Goal: Task Accomplishment & Management: Complete application form

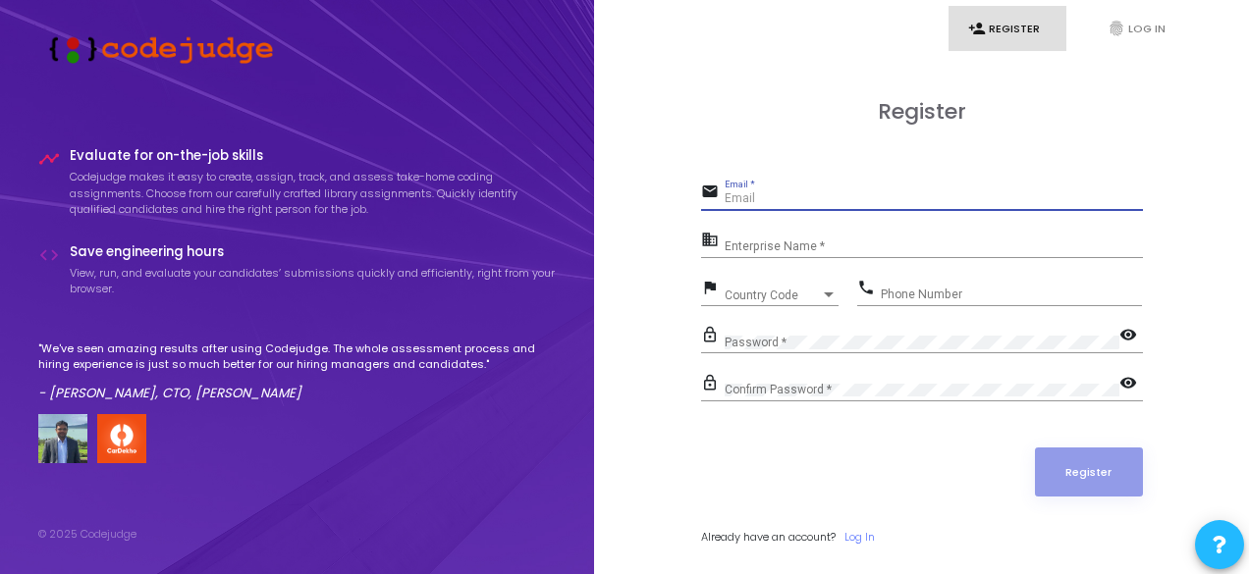
click at [780, 201] on input "Email *" at bounding box center [934, 199] width 418 height 14
type input "[EMAIL_ADDRESS][DOMAIN_NAME]"
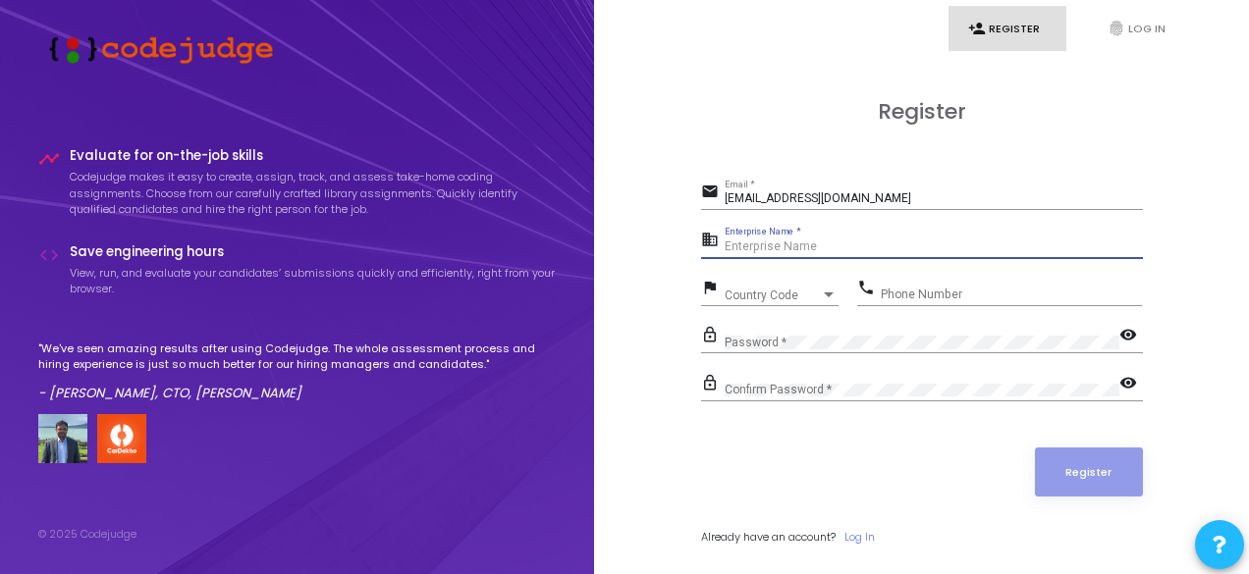
click at [764, 246] on input "Enterprise Name *" at bounding box center [934, 248] width 418 height 14
click at [756, 248] on input "Enterprise Name *" at bounding box center [934, 248] width 418 height 14
type input "[PERSON_NAME]"
click at [737, 297] on span "Country Code" at bounding box center [760, 295] width 70 height 13
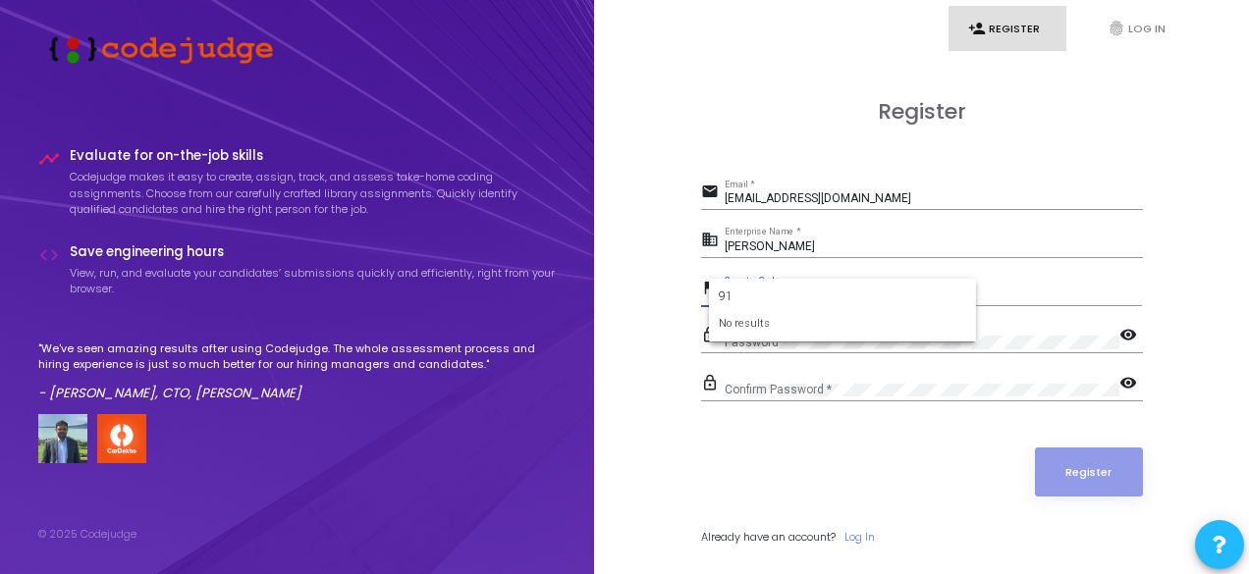
type input "9"
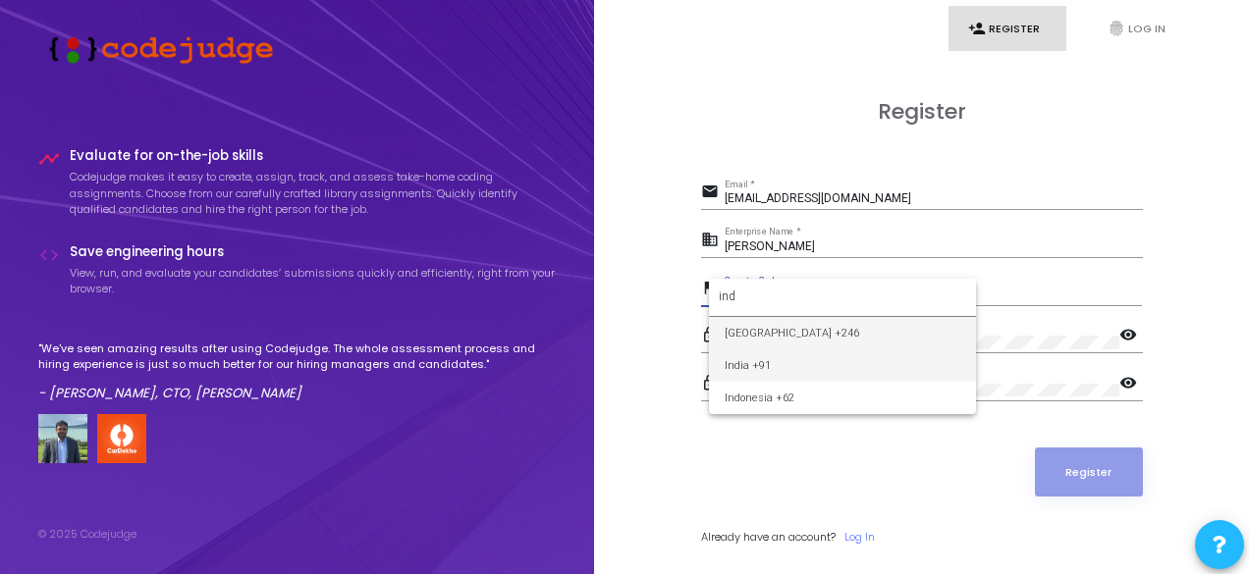
type input "ind"
click at [742, 360] on span "India +91" at bounding box center [843, 366] width 236 height 32
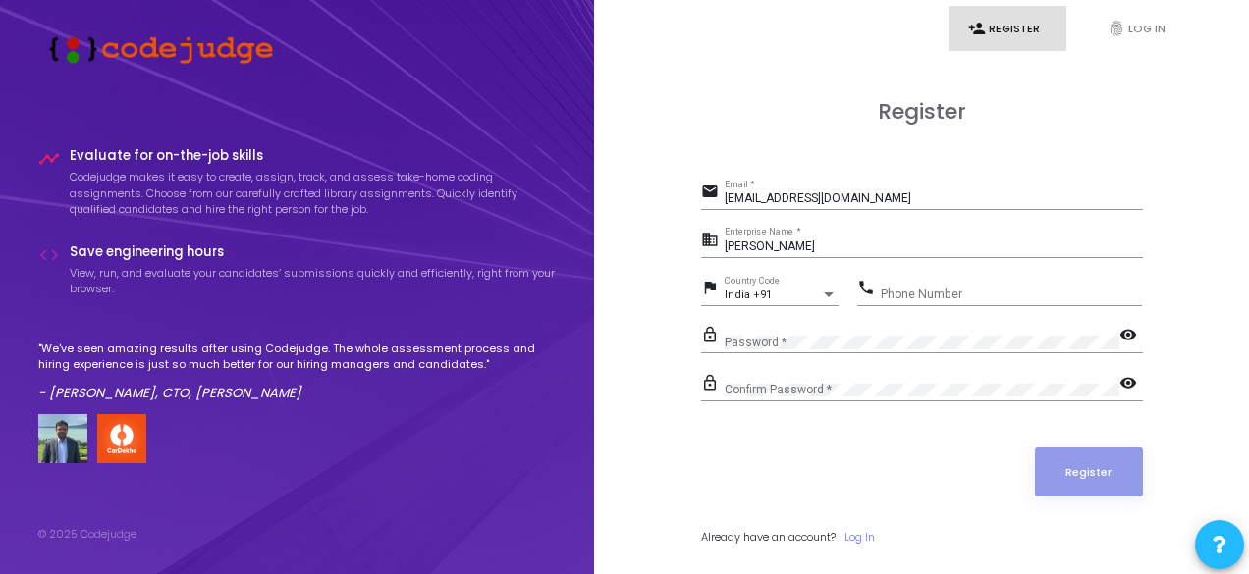
click at [878, 293] on mat-icon "phone" at bounding box center [869, 290] width 24 height 24
click at [912, 291] on input "Phone Number" at bounding box center [1011, 295] width 261 height 14
type input "9391863230"
click at [1126, 325] on mat-icon "visibility" at bounding box center [1131, 337] width 24 height 24
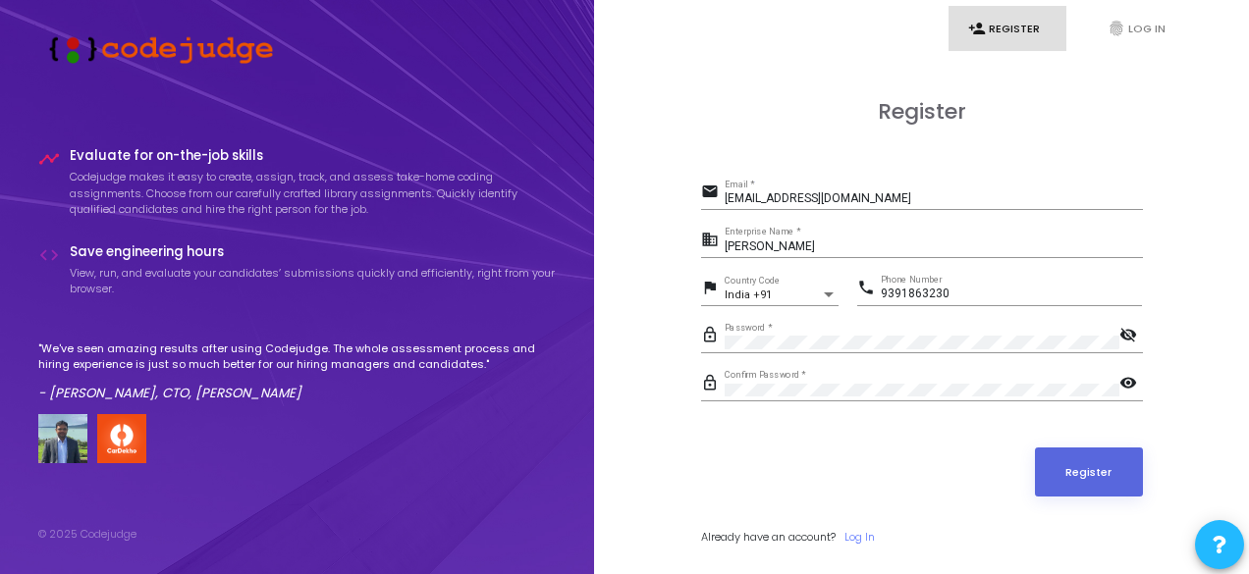
click at [1133, 382] on mat-icon "visibility" at bounding box center [1131, 385] width 24 height 24
click at [1076, 454] on button "Register" at bounding box center [1089, 472] width 108 height 49
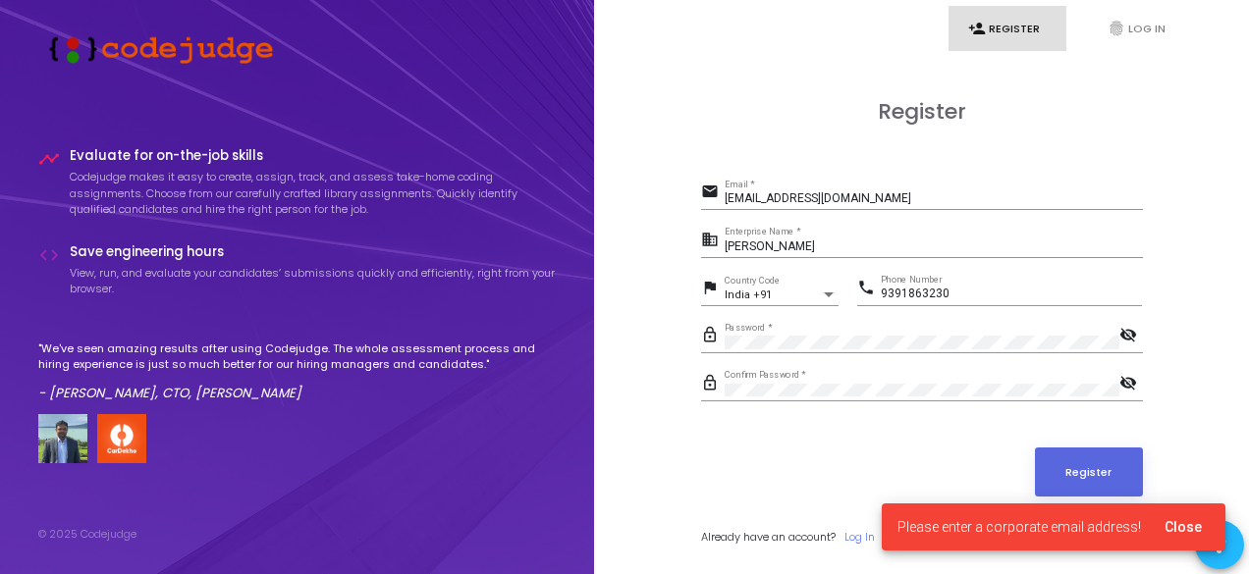
click at [1182, 534] on span "Close" at bounding box center [1182, 527] width 37 height 16
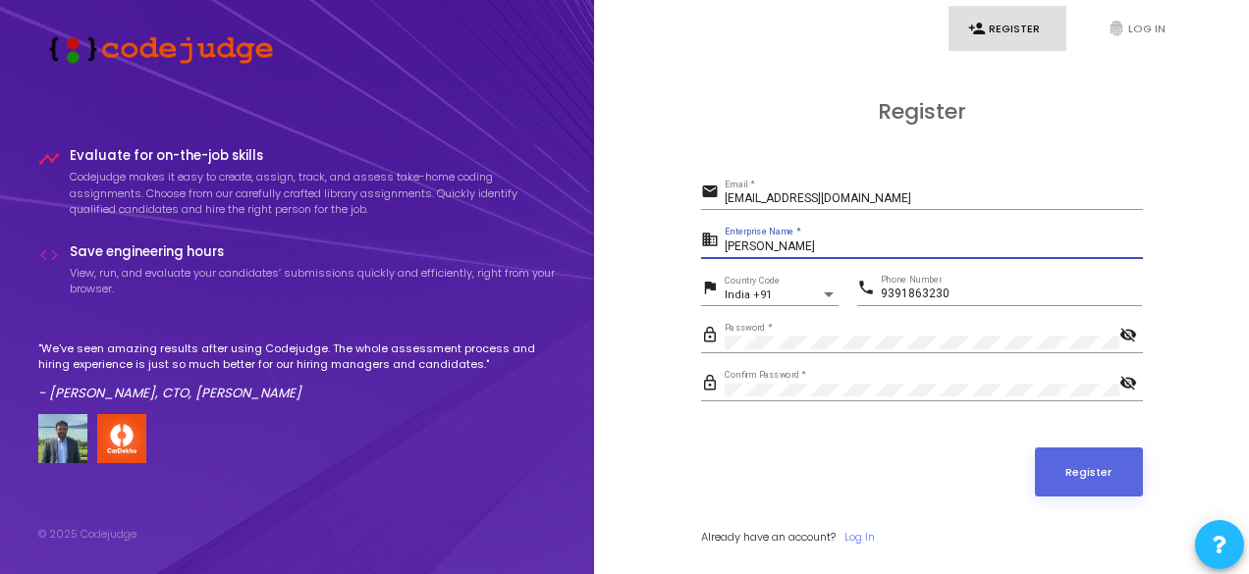
click at [801, 252] on input "[PERSON_NAME]" at bounding box center [934, 248] width 418 height 14
type input "R"
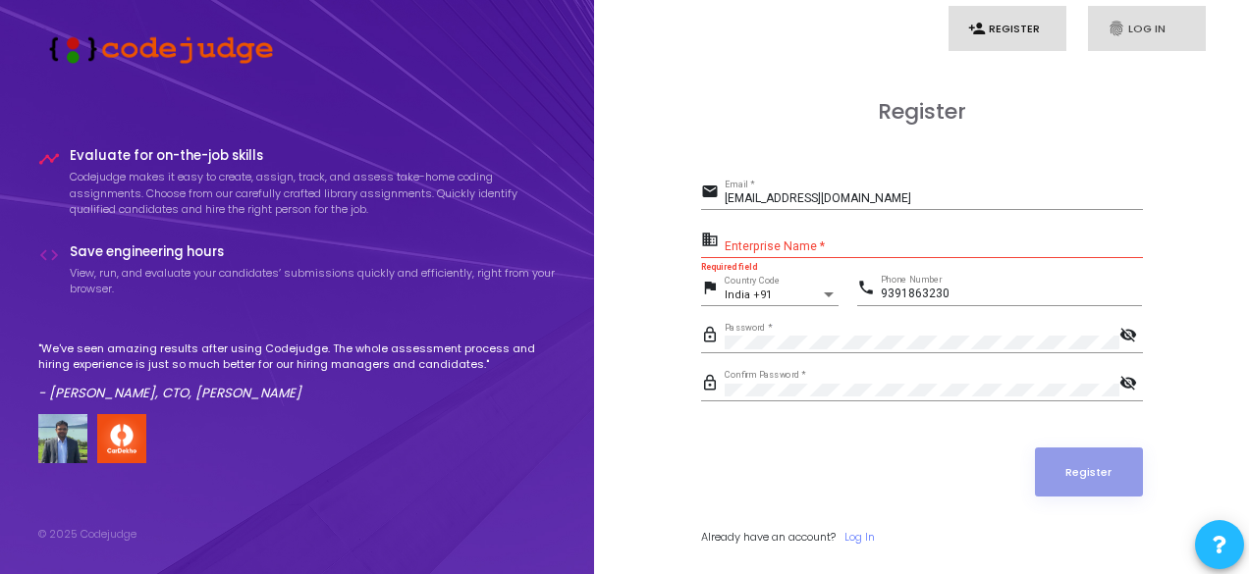
click at [1147, 27] on link "fingerprint Log In" at bounding box center [1147, 29] width 118 height 46
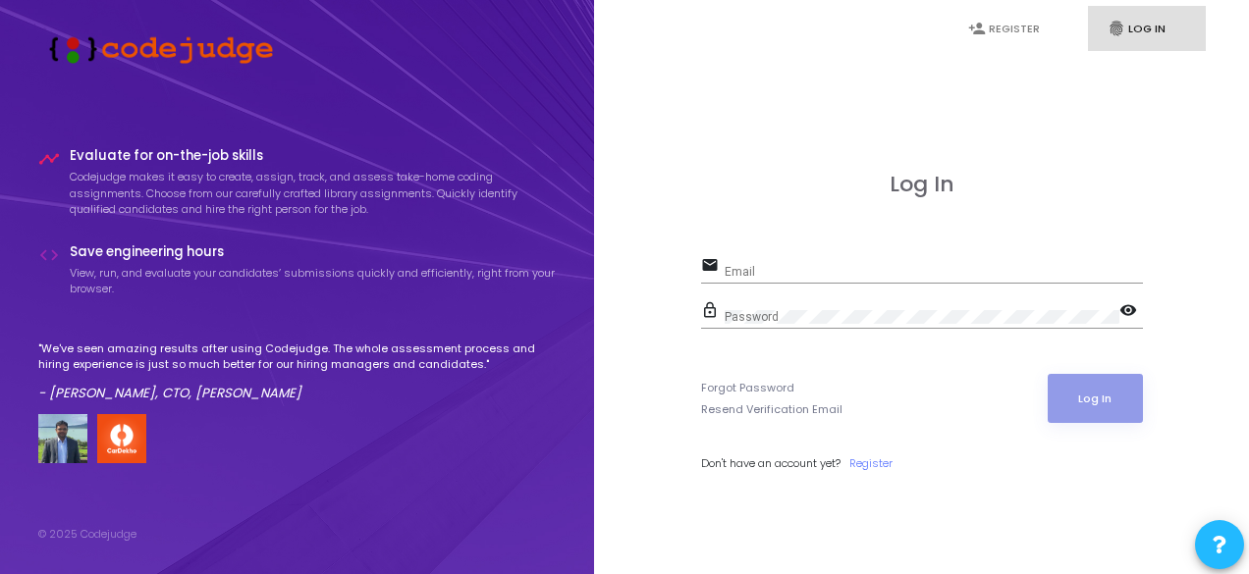
scroll to position [56, 0]
